Goal: Navigation & Orientation: Go to known website

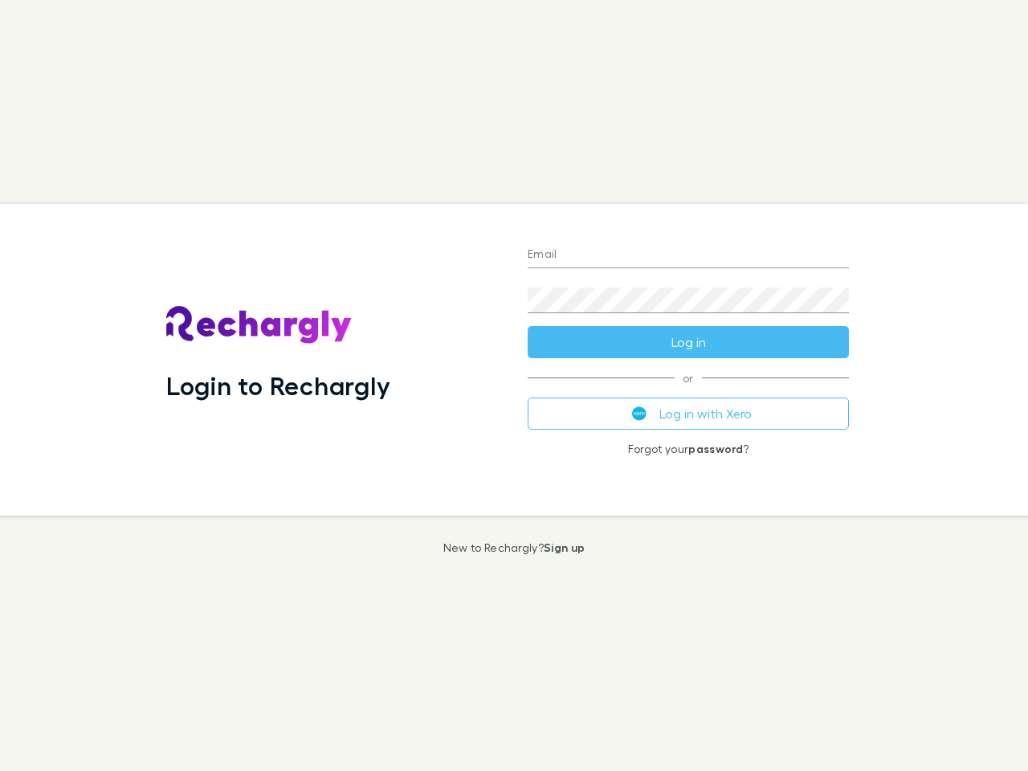
click at [514, 386] on div "Login to Rechargly" at bounding box center [333, 360] width 361 height 312
click at [688, 255] on input "Email" at bounding box center [688, 256] width 321 height 26
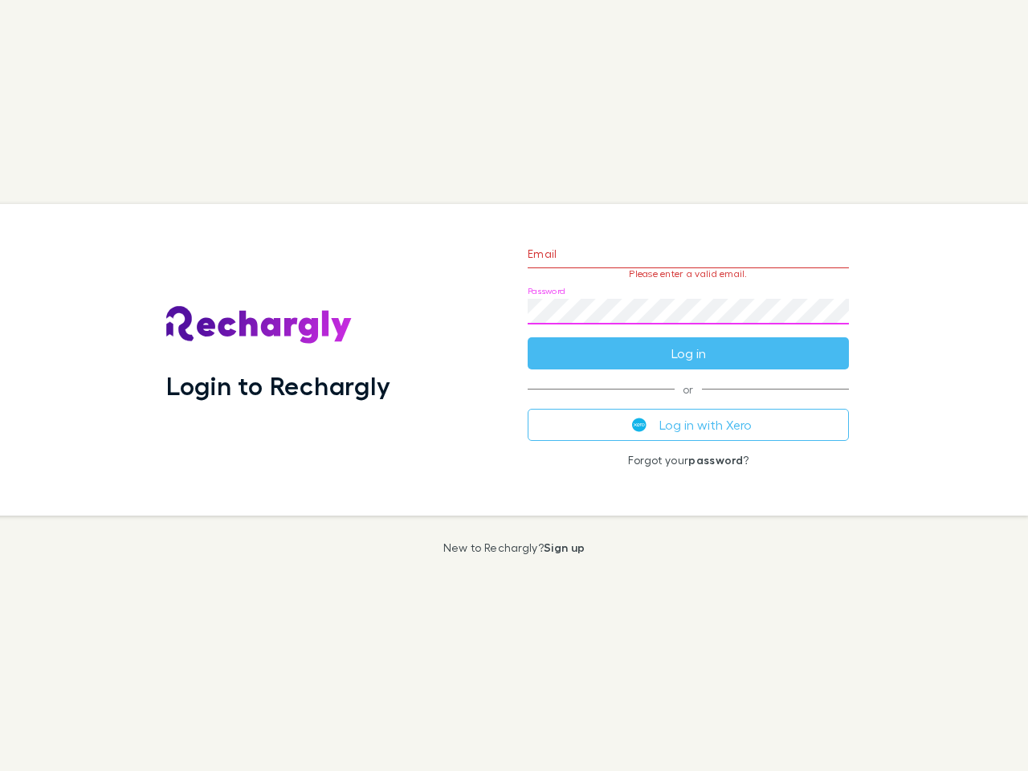
click at [688, 342] on form "Email Please enter a valid email. Password Log in" at bounding box center [688, 300] width 321 height 140
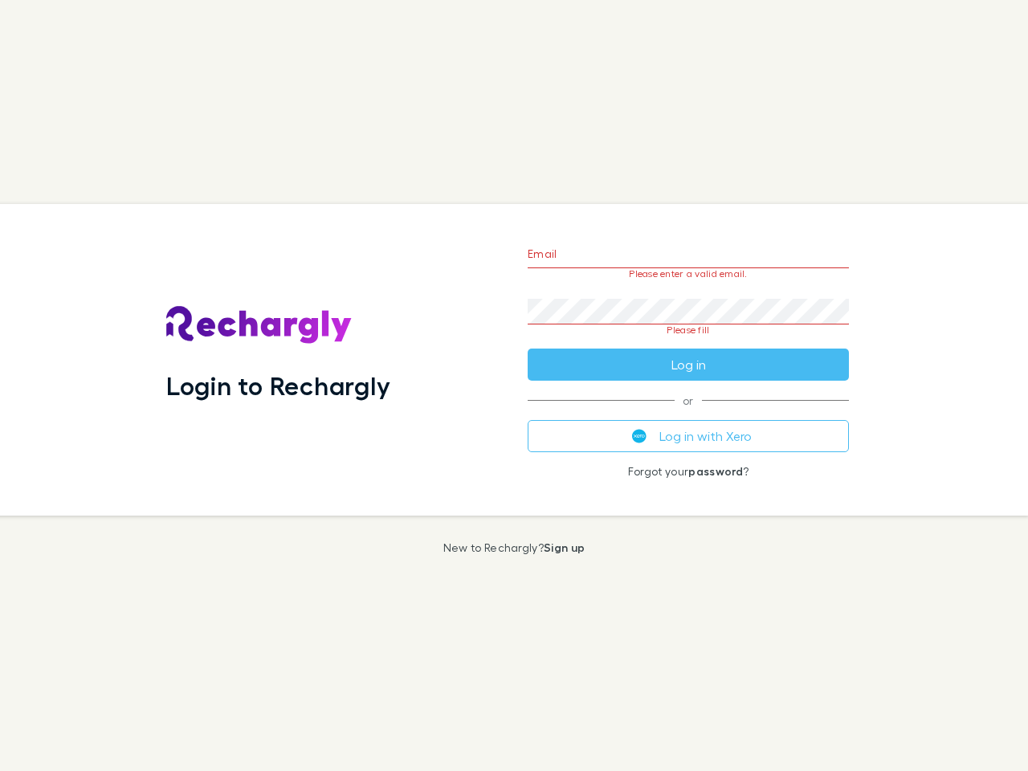
click at [688, 414] on div "Email Please enter a valid email. Password Please fill Log in or Log in with Xe…" at bounding box center [688, 360] width 347 height 312
